Goal: Information Seeking & Learning: Learn about a topic

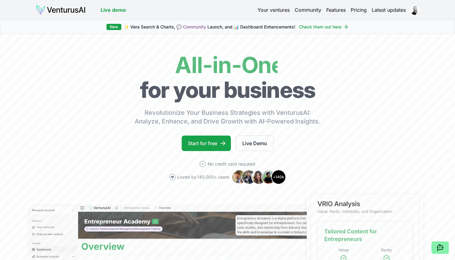
click at [277, 11] on link "Your ventures" at bounding box center [273, 9] width 32 height 7
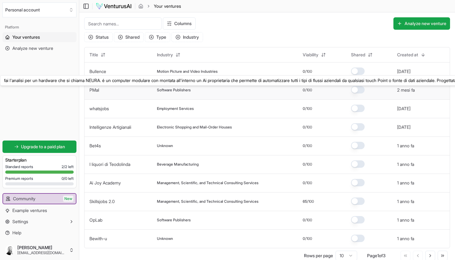
click at [95, 90] on link "PMaI" at bounding box center [94, 89] width 10 height 5
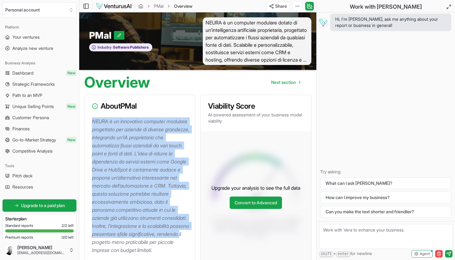
drag, startPoint x: 93, startPoint y: 121, endPoint x: 147, endPoint y: 253, distance: 142.2
click at [147, 253] on p "NEURA è un innovativo computer modulare progettato per aziende di diverse grand…" at bounding box center [141, 185] width 98 height 137
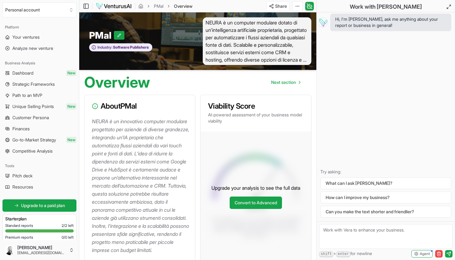
click at [264, 32] on span "NEURA è un computer modulare dotato di un'intelligenza artificiale proprietaria…" at bounding box center [257, 41] width 109 height 48
click at [37, 105] on span "Unique Selling Points" at bounding box center [32, 106] width 41 height 6
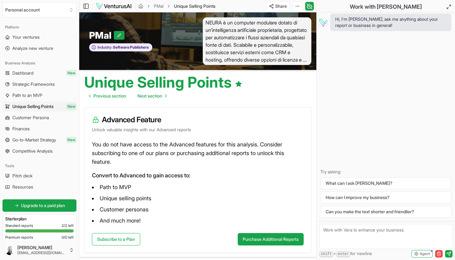
click at [37, 96] on span "Path to an MVP" at bounding box center [27, 95] width 30 height 6
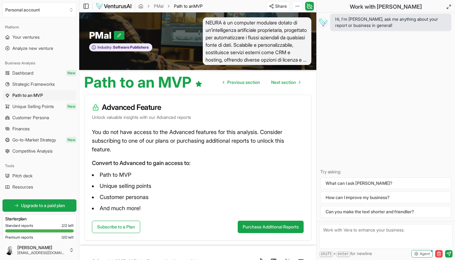
click at [37, 86] on span "Strategic Frameworks" at bounding box center [33, 84] width 42 height 6
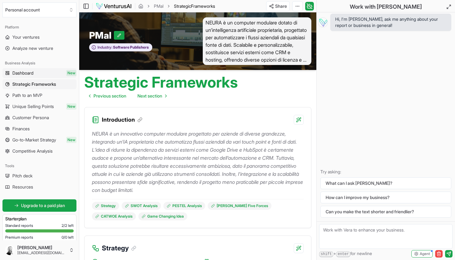
click at [33, 73] on span "Dashboard" at bounding box center [22, 73] width 21 height 6
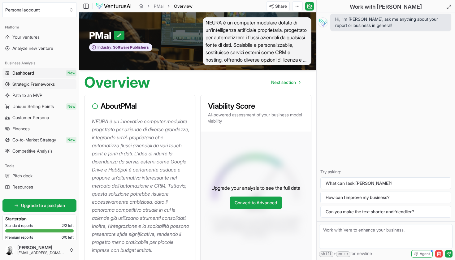
click at [33, 83] on span "Strategic Frameworks" at bounding box center [33, 84] width 42 height 6
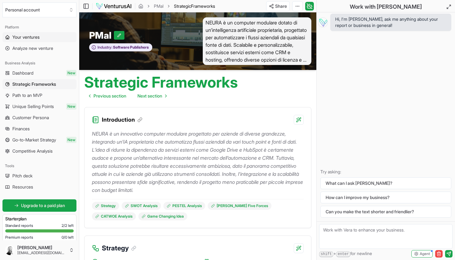
click at [26, 38] on span "Your ventures" at bounding box center [25, 37] width 27 height 6
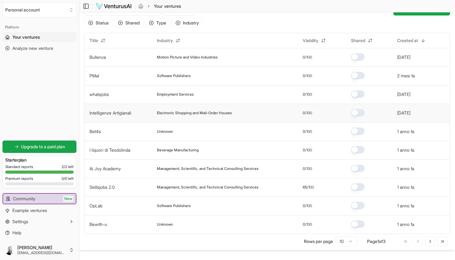
scroll to position [16, 0]
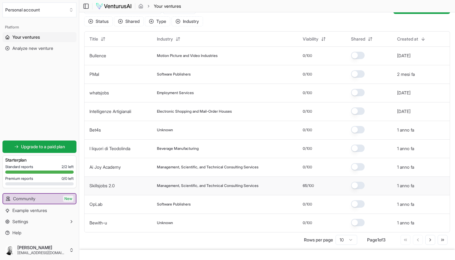
click at [108, 183] on td "Skillsjobs 2.0" at bounding box center [117, 185] width 67 height 19
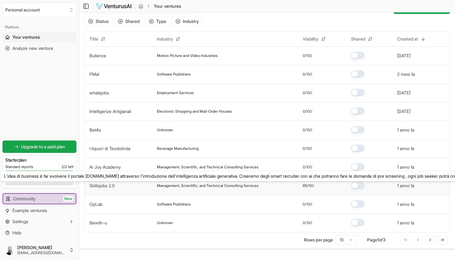
click at [106, 187] on link "Skillsjobs 2.0" at bounding box center [101, 185] width 25 height 5
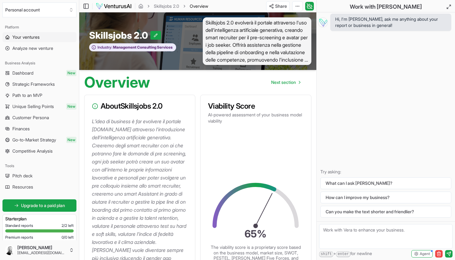
click at [25, 37] on span "Your ventures" at bounding box center [25, 37] width 27 height 6
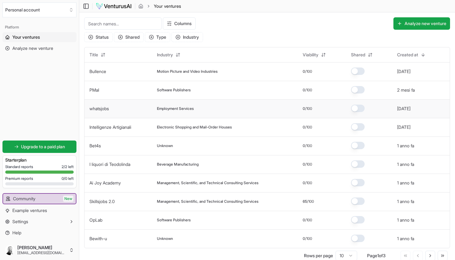
click at [97, 109] on link "whatsjobs" at bounding box center [98, 108] width 19 height 5
